Goal: Check status: Check status

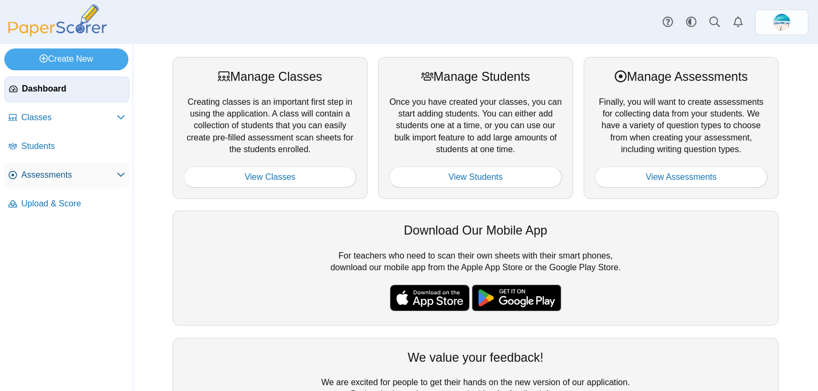
click at [65, 174] on span "Assessments" at bounding box center [68, 175] width 95 height 12
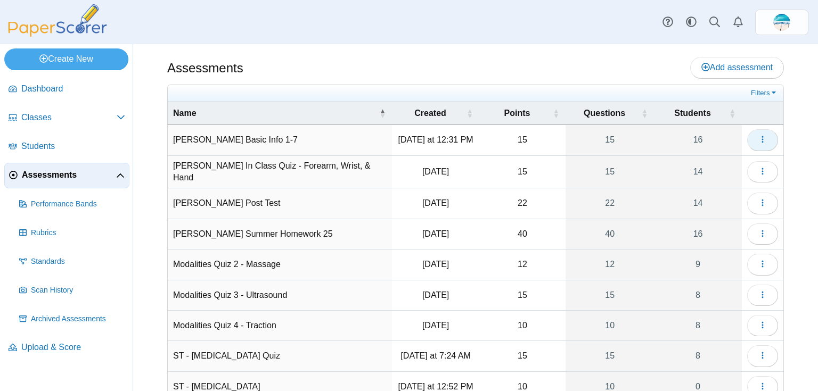
click at [751, 142] on button "button" at bounding box center [762, 139] width 31 height 21
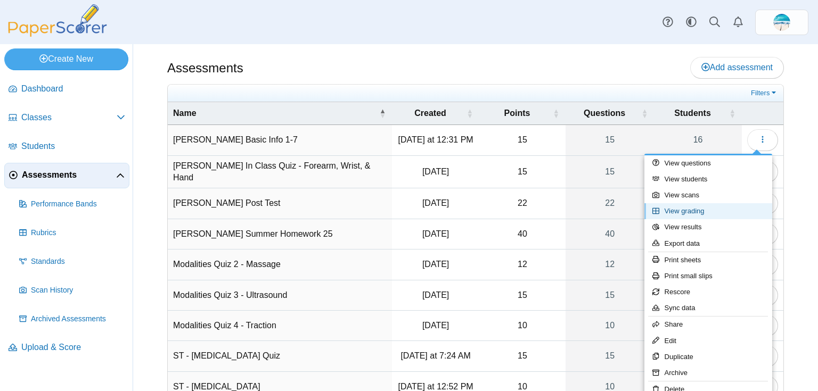
click at [707, 213] on link "View grading" at bounding box center [708, 211] width 128 height 16
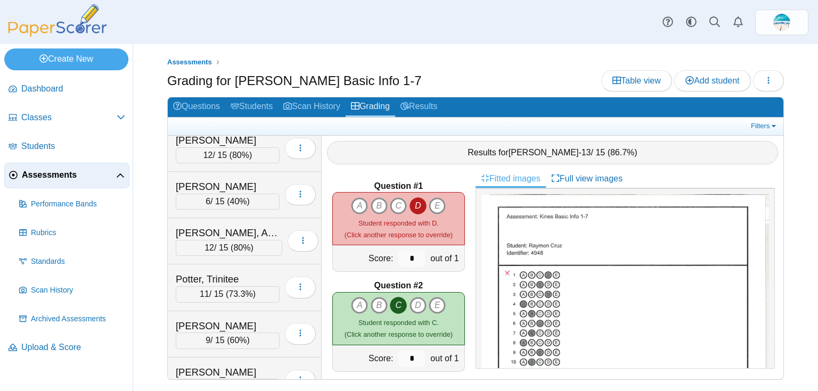
scroll to position [364, 0]
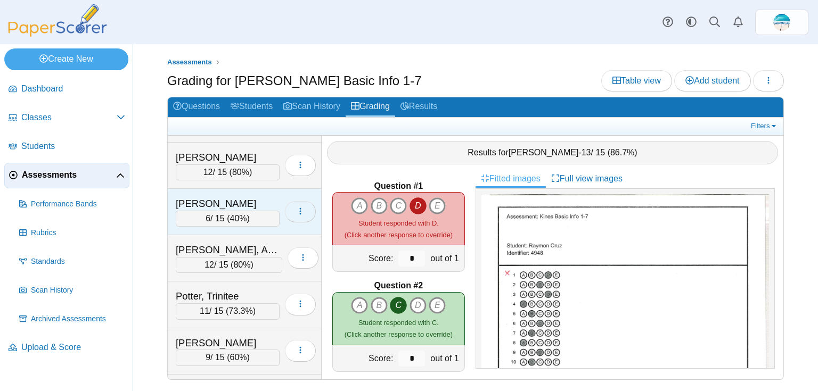
click at [296, 208] on icon "button" at bounding box center [300, 211] width 9 height 9
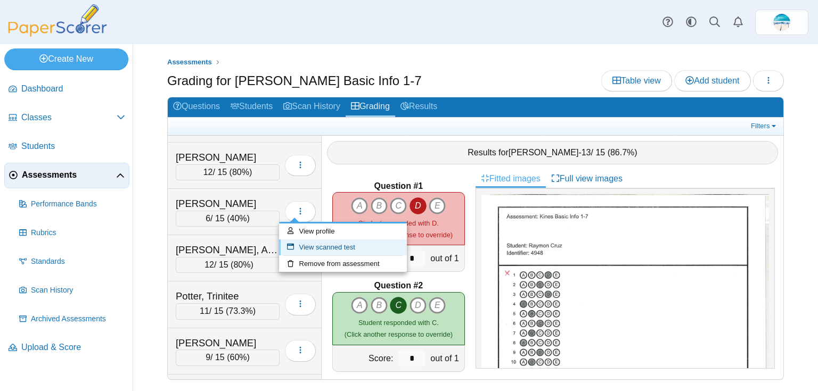
click at [311, 251] on link "View scanned test" at bounding box center [343, 248] width 128 height 16
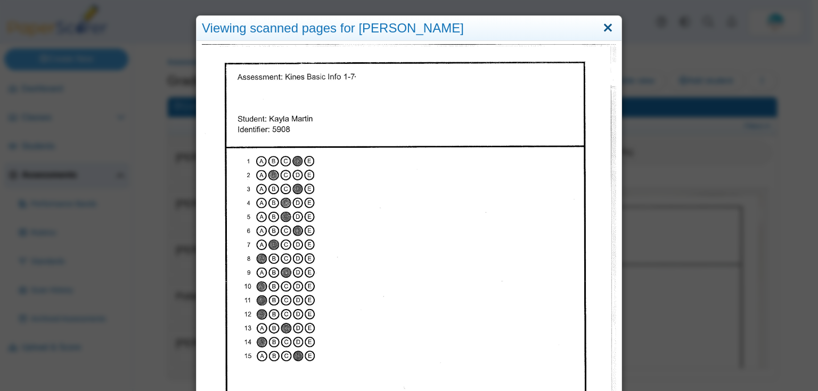
click at [604, 23] on link "Close" at bounding box center [607, 28] width 17 height 18
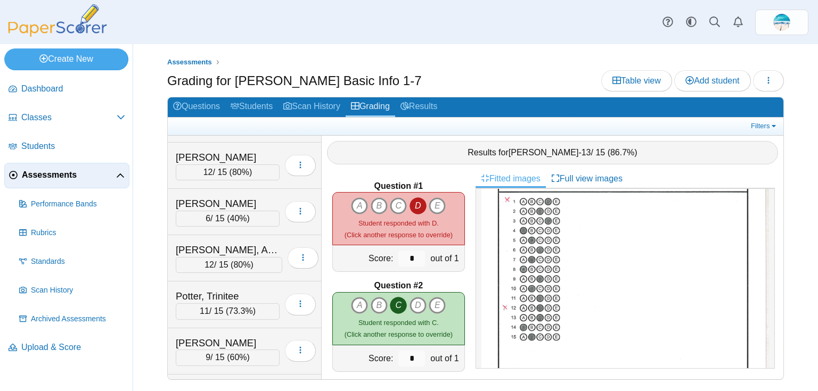
scroll to position [69, 0]
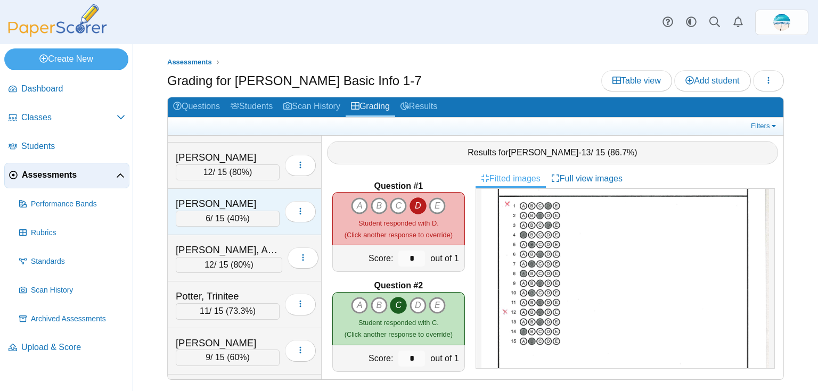
click at [200, 197] on div "[PERSON_NAME]" at bounding box center [228, 204] width 104 height 14
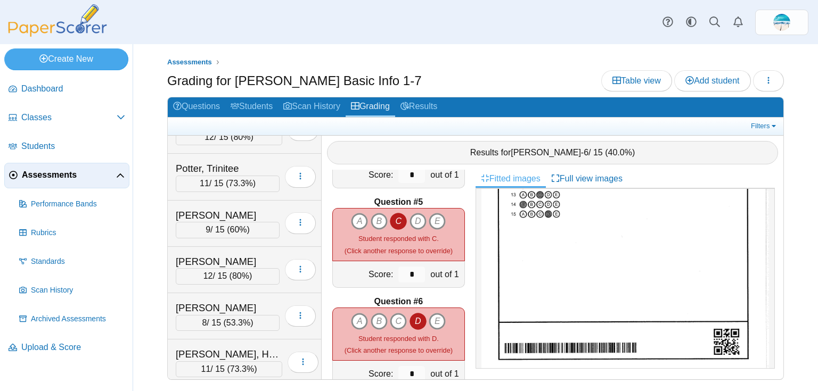
scroll to position [0, 0]
